Goal: Task Accomplishment & Management: Manage account settings

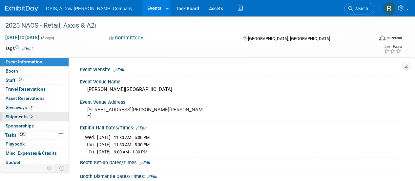
click at [14, 116] on span "Shipments 5" at bounding box center [20, 116] width 29 height 5
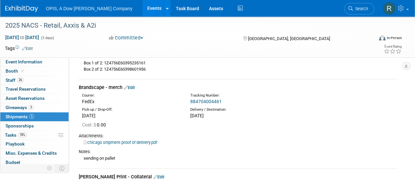
scroll to position [197, 0]
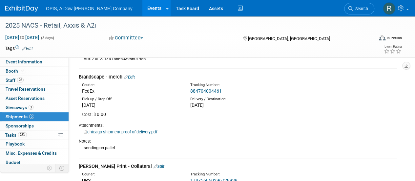
click at [134, 76] on link "Edit" at bounding box center [129, 76] width 11 height 5
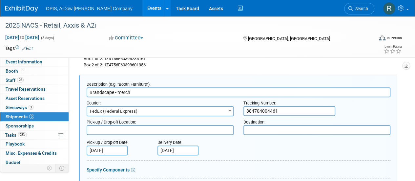
scroll to position [0, 0]
drag, startPoint x: 281, startPoint y: 109, endPoint x: 233, endPoint y: 109, distance: 48.5
click at [233, 109] on div "Courier: 007EX 17 Post Service (17PostService) 2GO (Negros Navigation) 360 Lion…" at bounding box center [239, 106] width 314 height 19
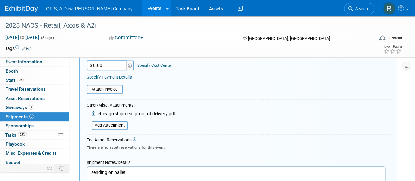
scroll to position [387, 0]
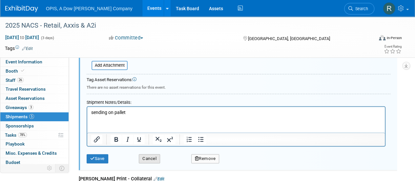
click at [150, 160] on button "Cancel" at bounding box center [149, 158] width 21 height 9
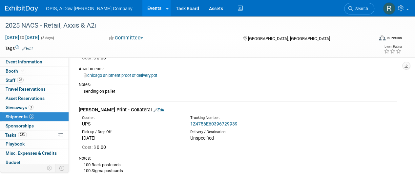
scroll to position [248, 0]
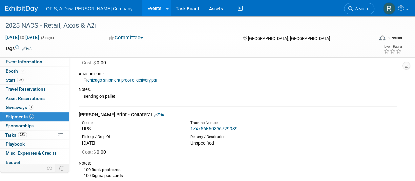
click at [153, 112] on link "Edit" at bounding box center [158, 114] width 11 height 5
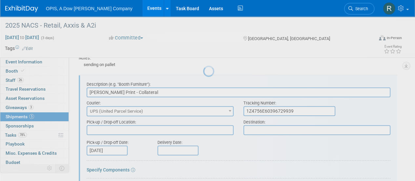
scroll to position [0, 0]
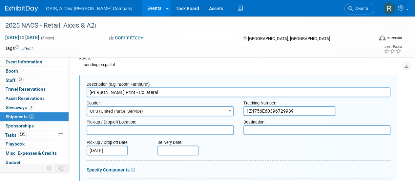
drag, startPoint x: 302, startPoint y: 109, endPoint x: 227, endPoint y: 109, distance: 75.4
click at [227, 109] on div "Courier: 007EX 17 Post Service (17PostService) 2GO (Negros Navigation) 360 Lion…" at bounding box center [239, 106] width 314 height 19
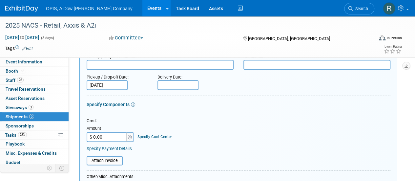
scroll to position [313, 0]
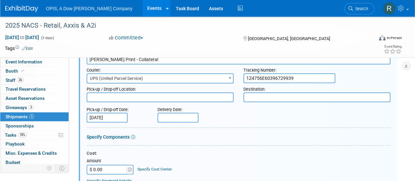
click at [300, 77] on input "1Z4756E60396729939" at bounding box center [289, 78] width 92 height 10
drag, startPoint x: 301, startPoint y: 77, endPoint x: 234, endPoint y: 77, distance: 67.9
click at [234, 77] on div "Courier: 007EX 17 Post Service (17PostService) 2GO (Negros Navigation) 360 Lion…" at bounding box center [239, 73] width 314 height 19
click at [173, 116] on input "text" at bounding box center [177, 117] width 41 height 10
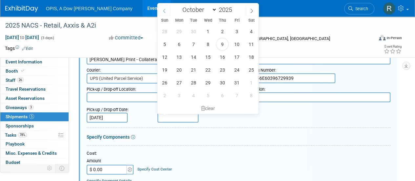
click at [162, 9] on icon at bounding box center [164, 11] width 5 height 5
select select "8"
click at [239, 68] on span "26" at bounding box center [236, 69] width 13 height 13
type input "[DATE]"
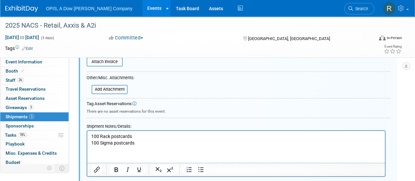
scroll to position [509, 0]
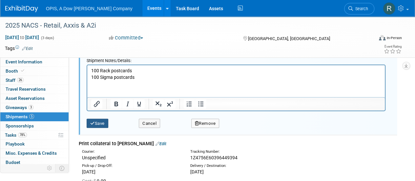
click at [98, 123] on button "Save" at bounding box center [98, 122] width 22 height 9
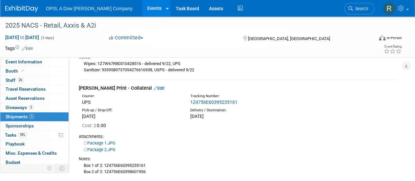
scroll to position [98, 0]
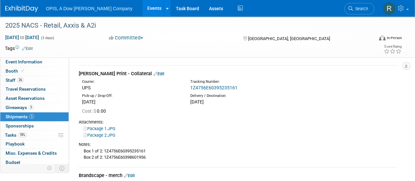
click at [153, 75] on link "Edit" at bounding box center [158, 73] width 11 height 5
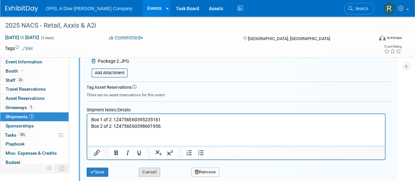
scroll to position [286, 0]
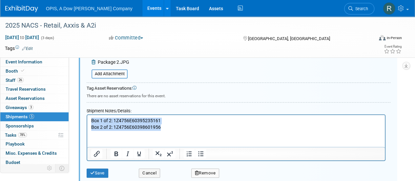
drag, startPoint x: 164, startPoint y: 125, endPoint x: 89, endPoint y: 121, distance: 75.5
click at [89, 121] on html "Box 1 of 2: 1Z4756E60395235161 Box 2 of 2: 1Z4756E60398601956" at bounding box center [235, 122] width 297 height 15
copy p "Box 1 of 2: 1Z4756E60395235161 Box 2 of 2: 1Z4756E60398601956"
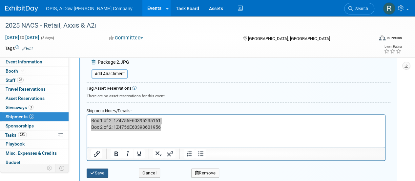
click at [98, 172] on button "Save" at bounding box center [98, 172] width 22 height 9
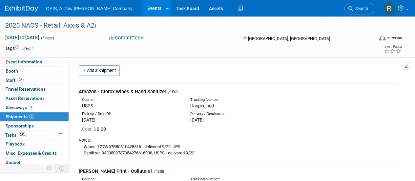
scroll to position [0, 0]
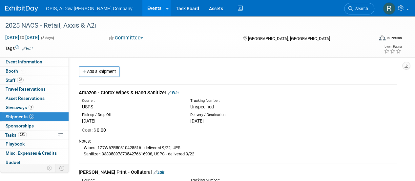
click at [178, 91] on link "Edit" at bounding box center [173, 92] width 11 height 5
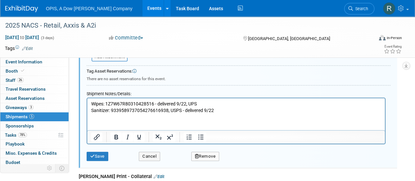
scroll to position [206, 0]
drag, startPoint x: 107, startPoint y: 103, endPoint x: 158, endPoint y: 102, distance: 51.5
click at [155, 102] on p "Wipes: 1Z7W67R80310428516 - delivered 9/22, UPS Sanitizer: 93395897370542766169…" at bounding box center [236, 106] width 290 height 13
copy p "1Z7W67R80310428516"
drag, startPoint x: 111, startPoint y: 110, endPoint x: 168, endPoint y: 109, distance: 57.1
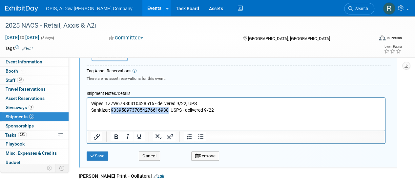
click at [168, 109] on p "Wipes: 1Z7W67R80310428516 - delivered 9/22, UPS Sanitizer: 93395897370542766169…" at bounding box center [236, 106] width 290 height 13
copy p "9339589737054276616938"
click at [146, 155] on button "Cancel" at bounding box center [149, 155] width 21 height 9
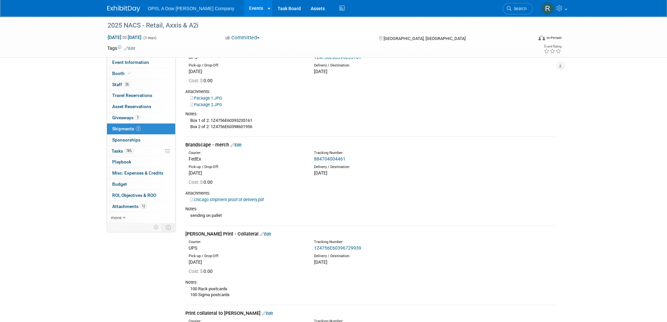
scroll to position [0, 0]
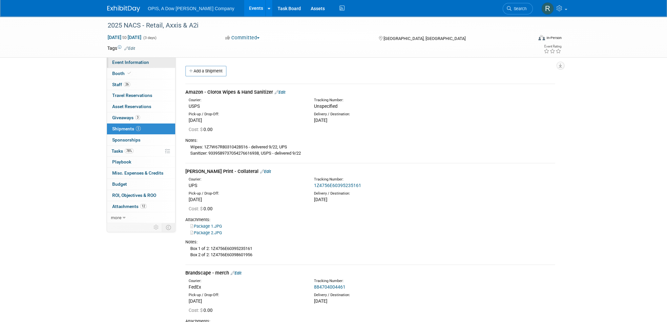
click at [133, 65] on span "Event Information" at bounding box center [130, 62] width 37 height 5
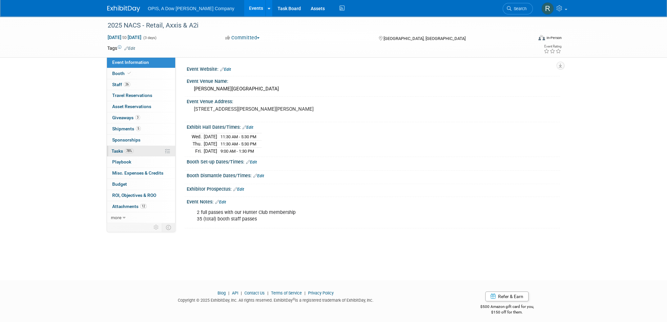
click at [117, 152] on span "Tasks 78%" at bounding box center [123, 151] width 22 height 5
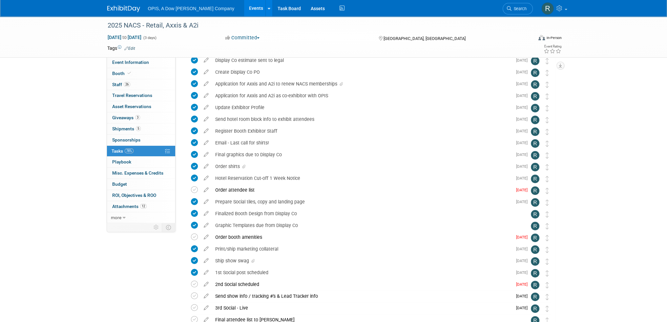
scroll to position [197, 0]
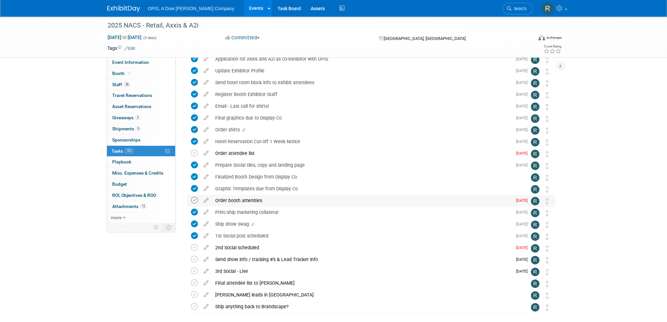
click at [196, 180] on icon at bounding box center [194, 200] width 7 height 7
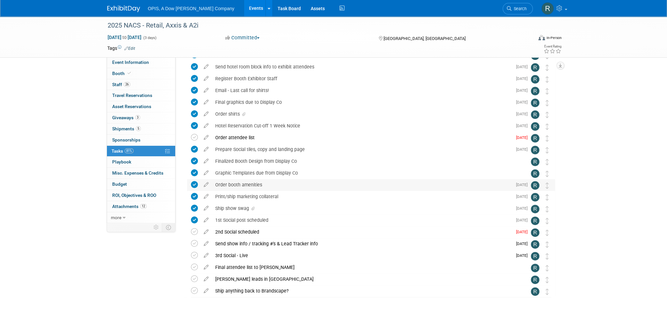
scroll to position [227, 0]
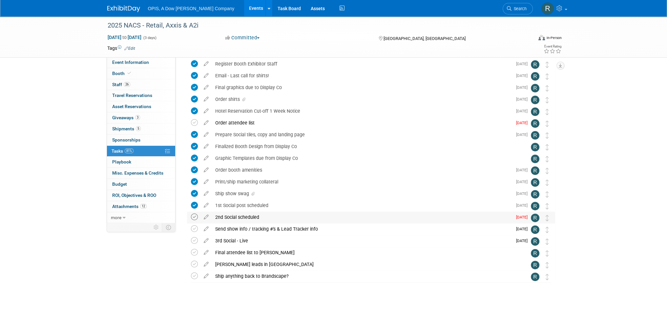
click at [195, 180] on icon at bounding box center [194, 217] width 7 height 7
click at [206, 180] on icon at bounding box center [205, 228] width 11 height 8
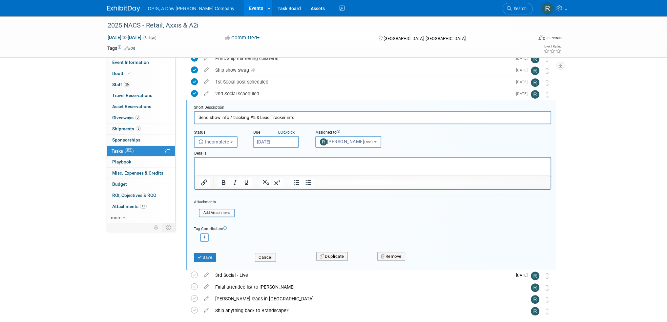
scroll to position [355, 0]
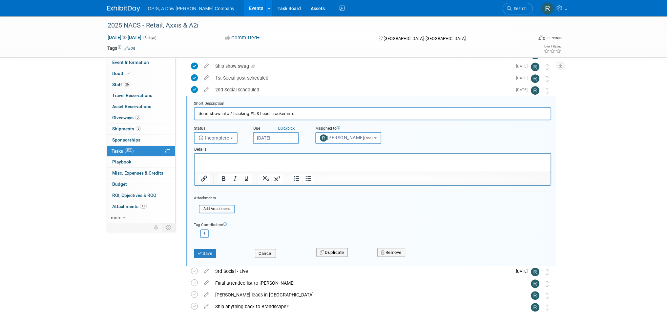
click at [275, 137] on input "[DATE]" at bounding box center [276, 138] width 46 height 12
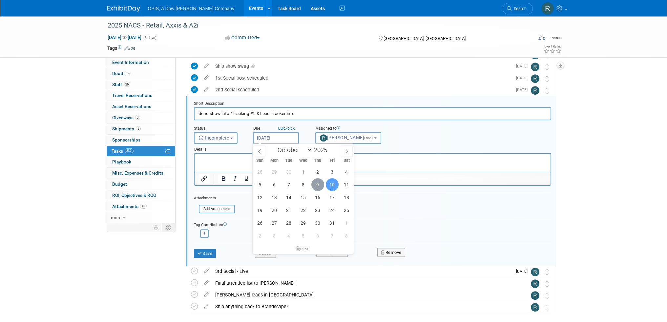
click at [317, 180] on span "9" at bounding box center [317, 184] width 13 height 13
type input "[DATE]"
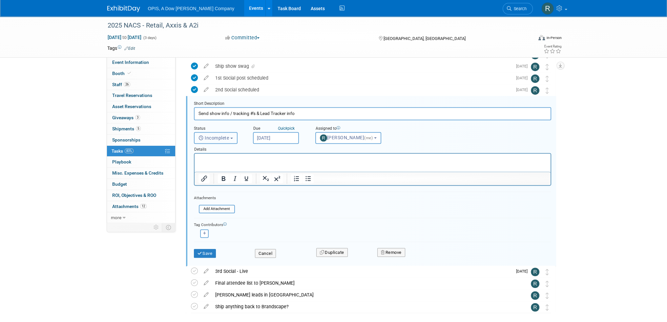
click at [229, 135] on span "Incomplete" at bounding box center [213, 137] width 31 height 5
click at [223, 164] on label "Completed" at bounding box center [214, 166] width 35 height 10
click at [195, 164] on input "Completed" at bounding box center [193, 165] width 4 height 4
select select "3"
click at [208, 180] on button "Save" at bounding box center [205, 253] width 22 height 9
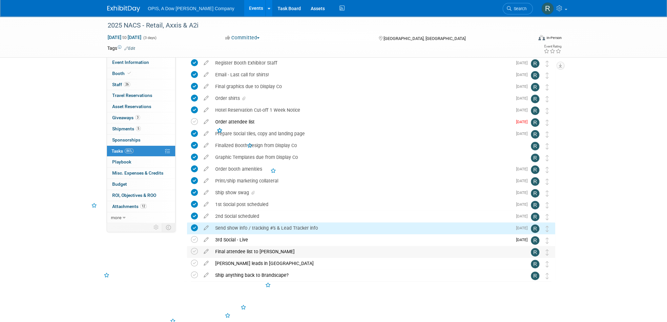
scroll to position [227, 0]
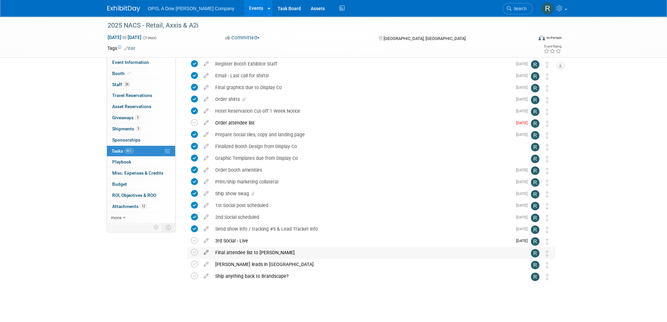
click at [205, 180] on icon at bounding box center [205, 251] width 11 height 8
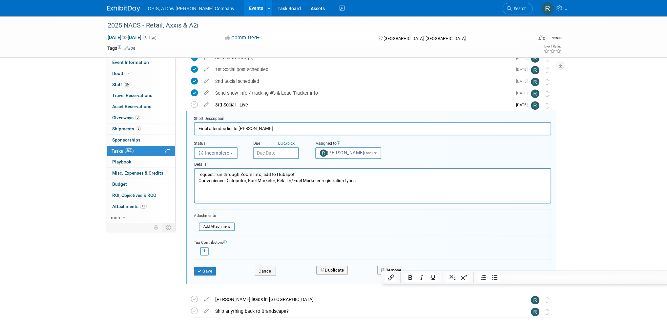
scroll to position [378, 0]
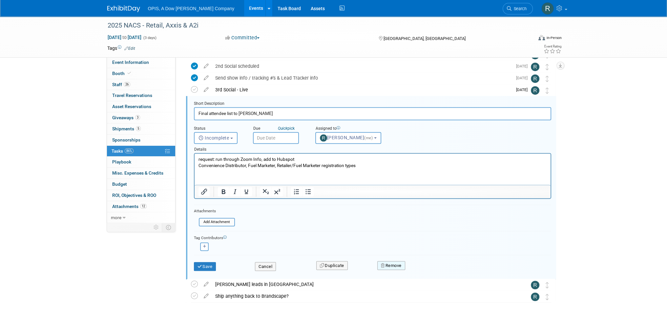
click at [396, 180] on button "Remove" at bounding box center [391, 265] width 28 height 9
click at [415, 180] on icon at bounding box center [423, 272] width 4 height 4
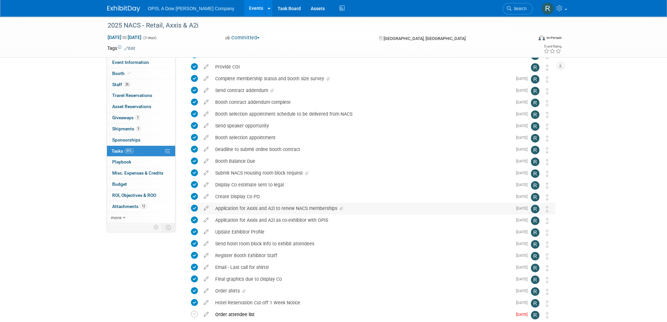
scroll to position [0, 0]
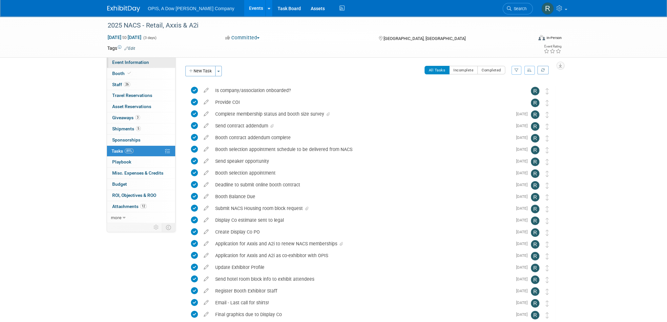
click at [122, 62] on span "Event Information" at bounding box center [130, 62] width 37 height 5
